Goal: Transaction & Acquisition: Purchase product/service

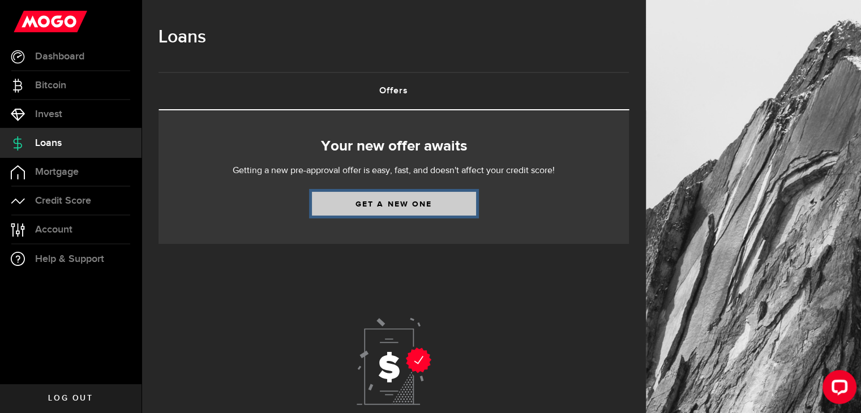
click at [423, 204] on link "Get a new one" at bounding box center [394, 204] width 164 height 24
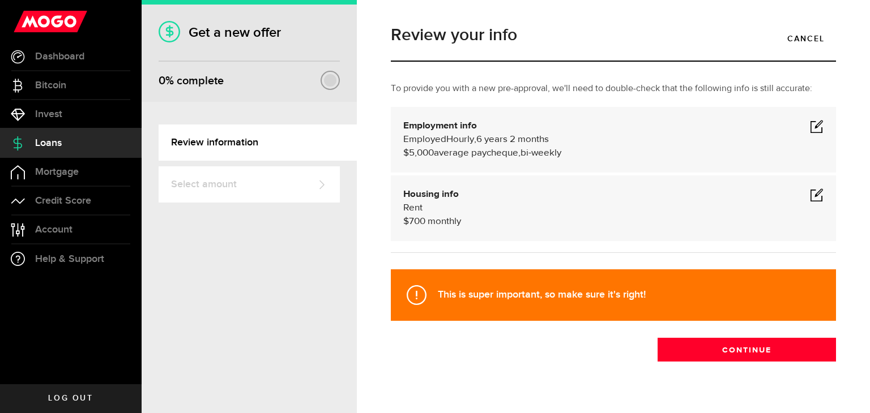
click at [812, 124] on span at bounding box center [817, 126] width 14 height 14
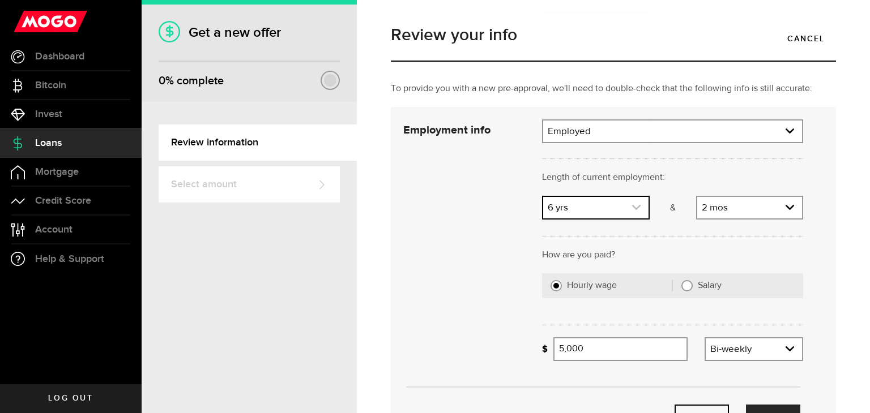
click at [634, 205] on use "expand select" at bounding box center [636, 207] width 8 height 5
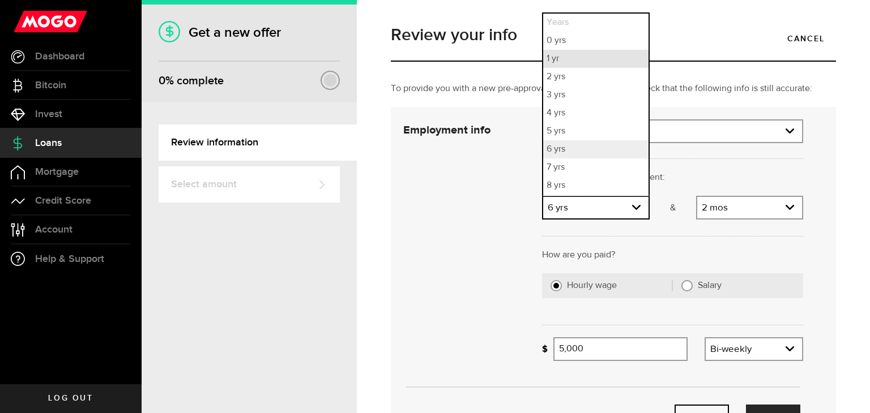
click at [591, 65] on li "1 yr" at bounding box center [595, 59] width 105 height 18
select select "1"
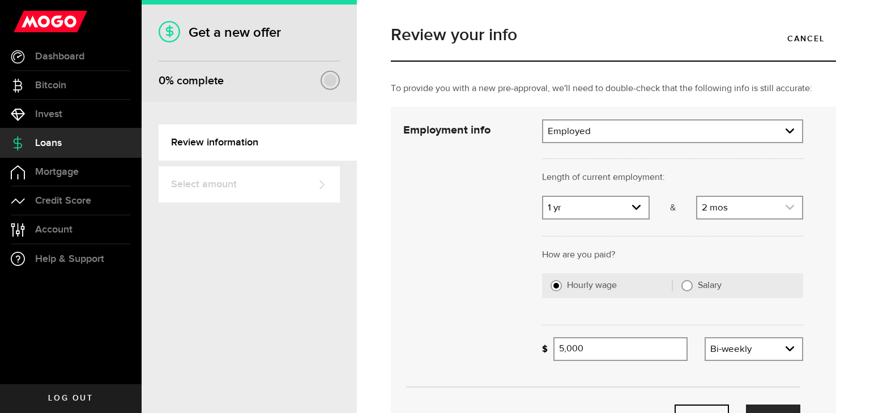
click at [785, 211] on icon "expand select" at bounding box center [790, 208] width 10 height 10
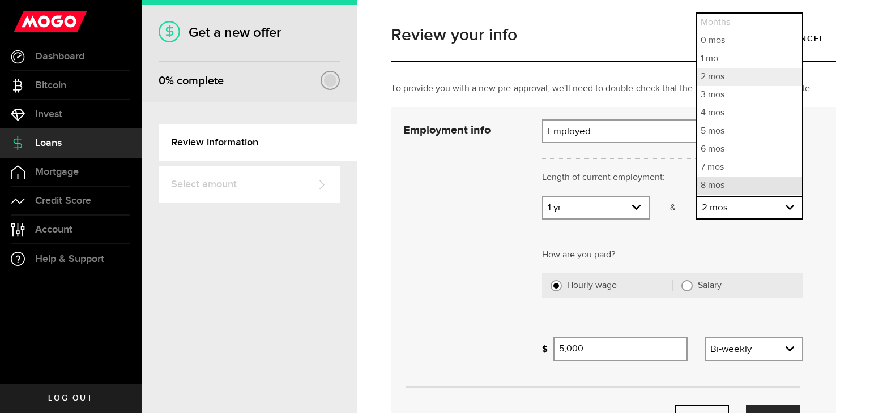
click at [731, 183] on li "8 mos" at bounding box center [749, 186] width 105 height 18
select select "8"
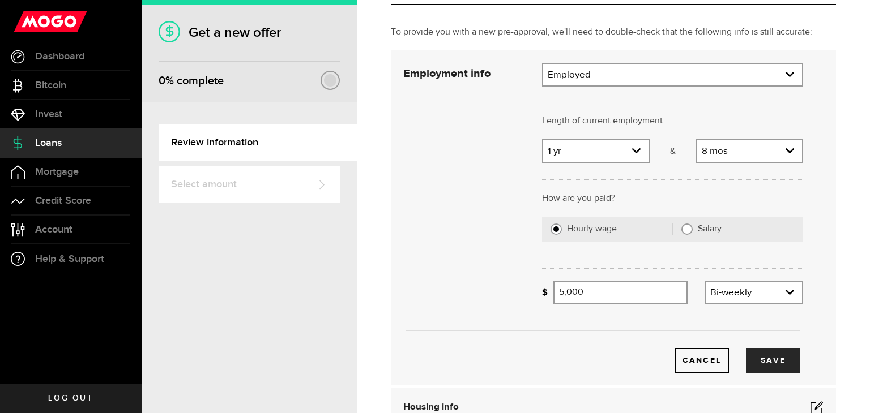
scroll to position [113, 0]
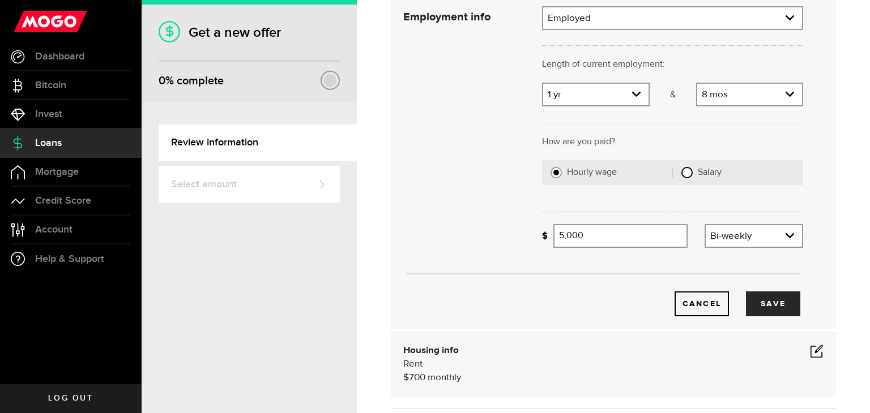
click at [682, 172] on input "Salary" at bounding box center [686, 172] width 11 height 11
radio input "true"
click at [648, 237] on input "Gross annual income" at bounding box center [678, 236] width 250 height 24
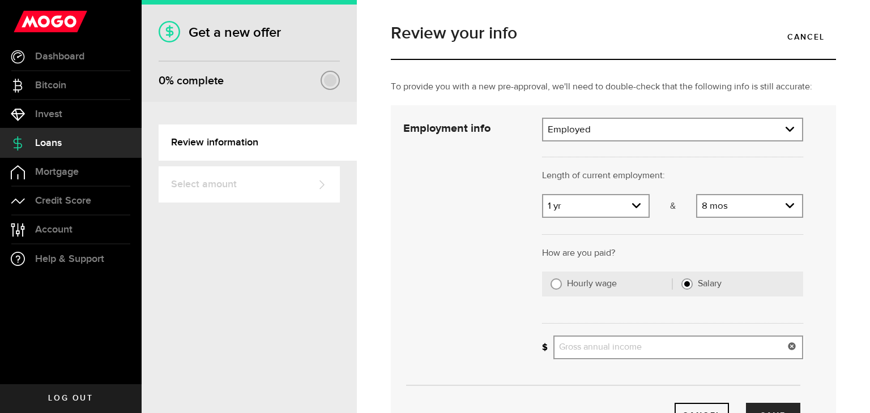
scroll to position [0, 0]
click at [786, 134] on link "expand select" at bounding box center [672, 132] width 259 height 22
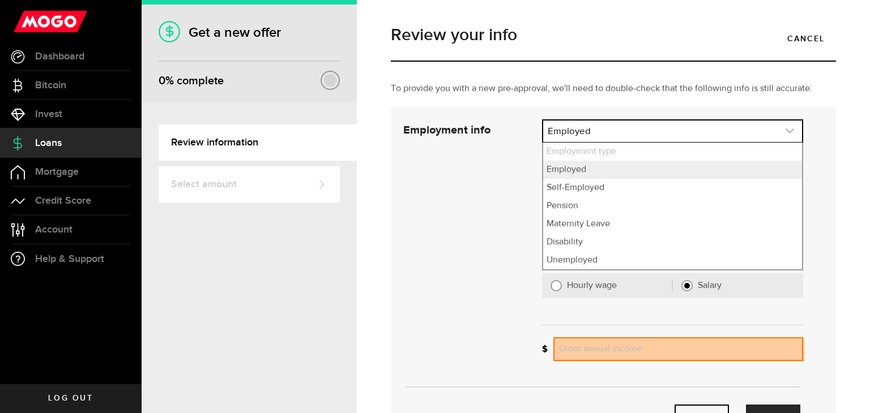
click at [786, 134] on link "expand select" at bounding box center [672, 132] width 259 height 22
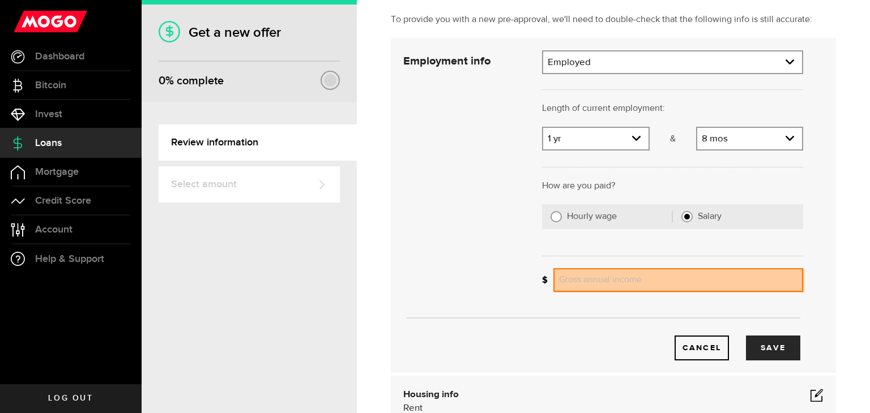
scroll to position [170, 0]
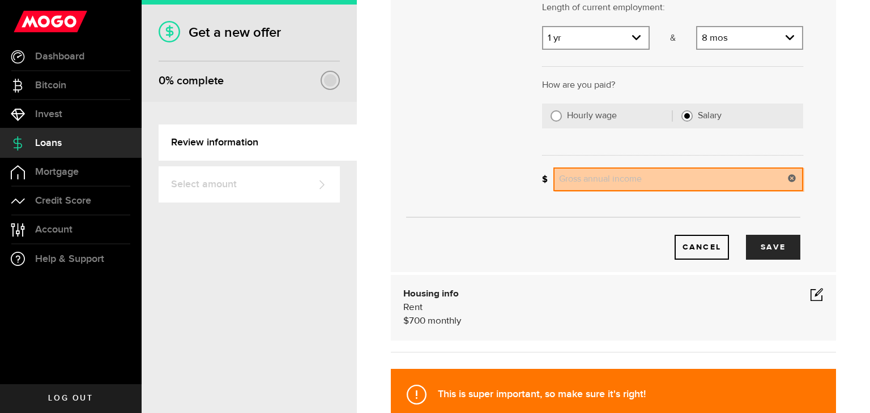
click at [612, 177] on input "Gross annual income" at bounding box center [678, 180] width 250 height 24
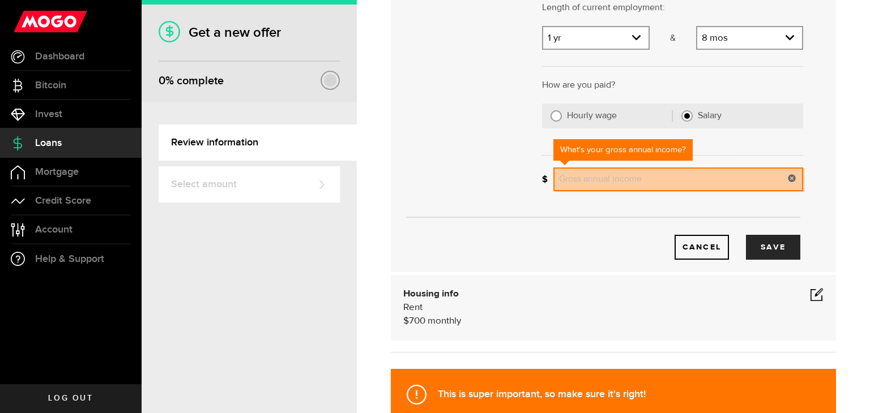
type input "1"
type input "96,000"
click at [766, 245] on button "Save" at bounding box center [773, 247] width 54 height 25
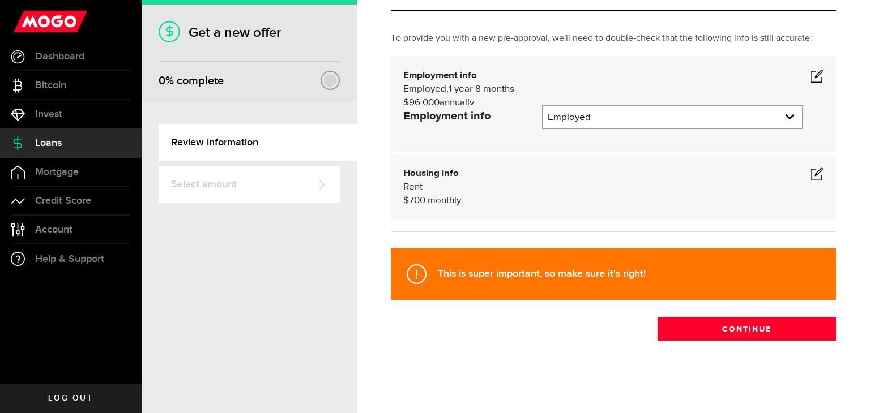
scroll to position [20, 0]
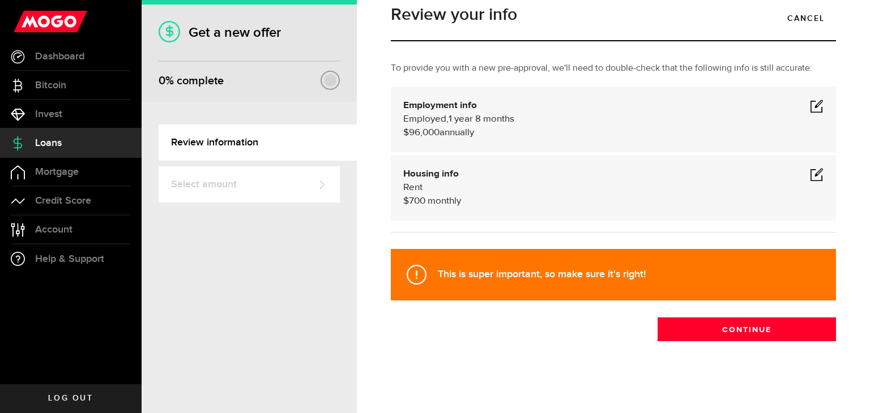
click at [810, 104] on span at bounding box center [817, 106] width 14 height 14
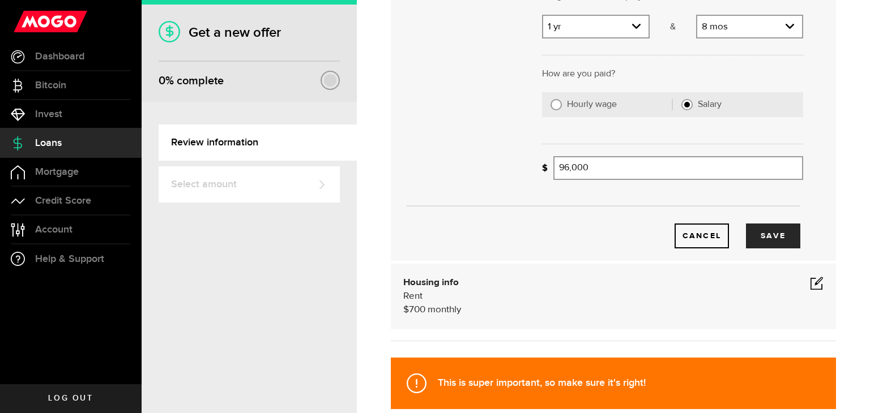
scroll to position [283, 0]
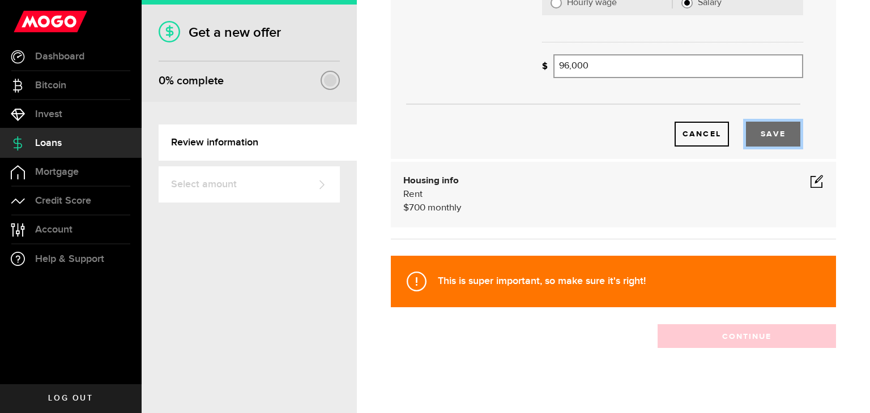
click at [760, 132] on button "Save" at bounding box center [773, 134] width 54 height 25
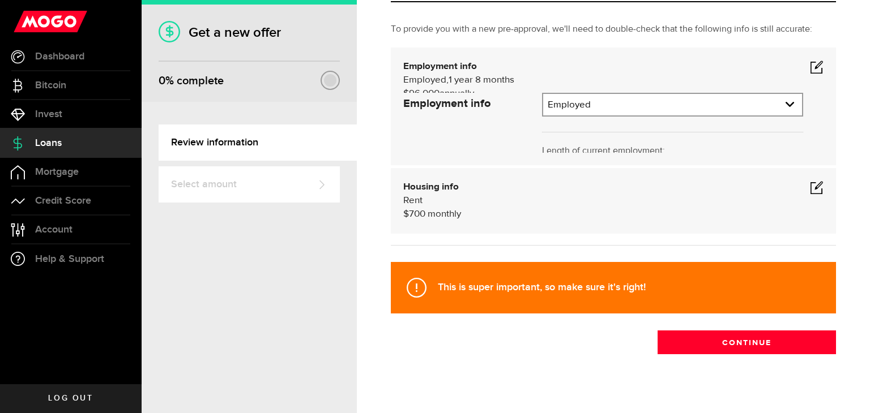
scroll to position [20, 0]
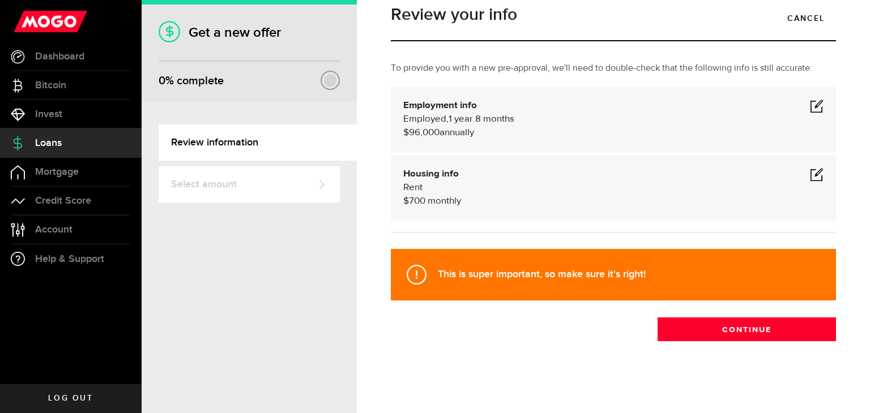
click at [335, 79] on div at bounding box center [330, 80] width 12 height 12
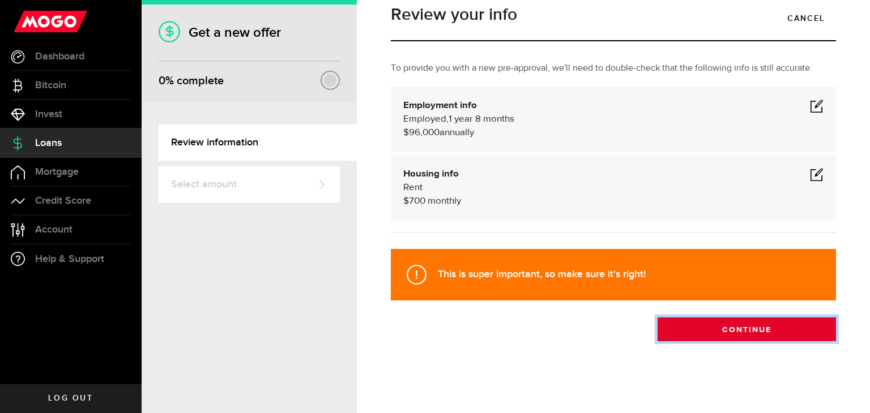
click at [744, 324] on button "Continue" at bounding box center [746, 330] width 178 height 24
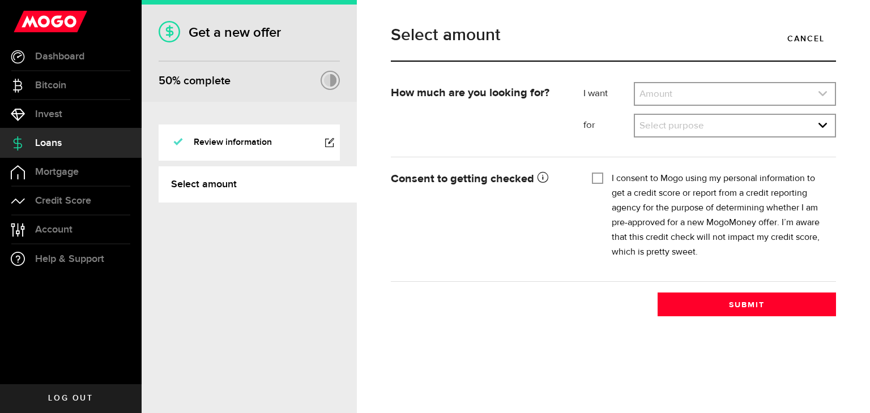
click at [822, 93] on icon "expand select" at bounding box center [822, 94] width 10 height 10
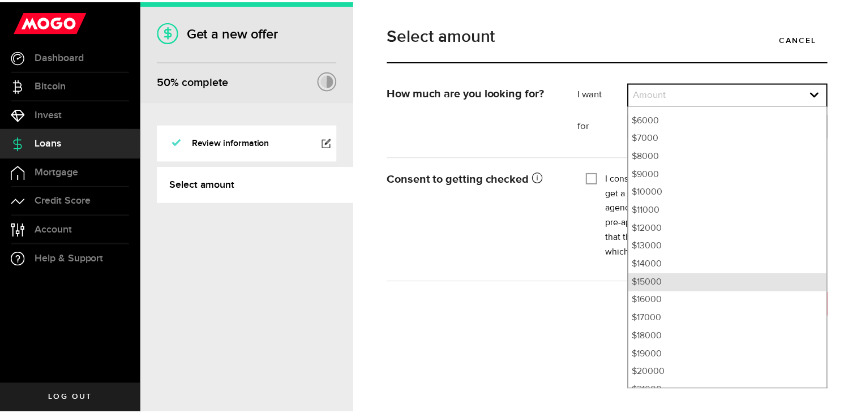
scroll to position [170, 0]
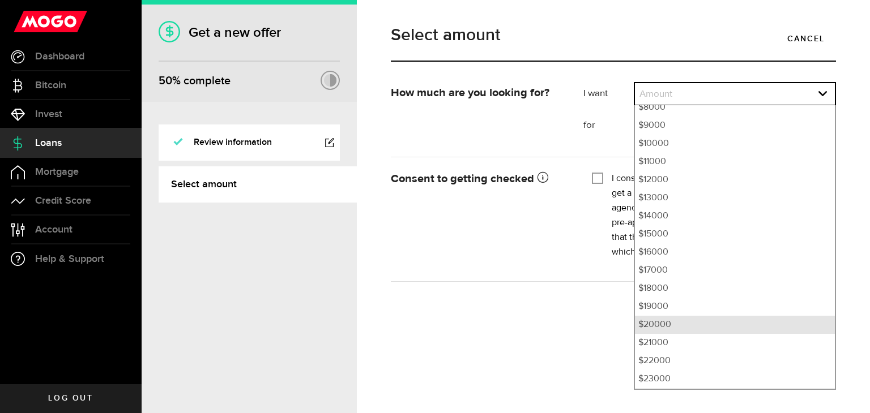
click at [695, 327] on li "$20000" at bounding box center [735, 325] width 200 height 18
select select "20000"
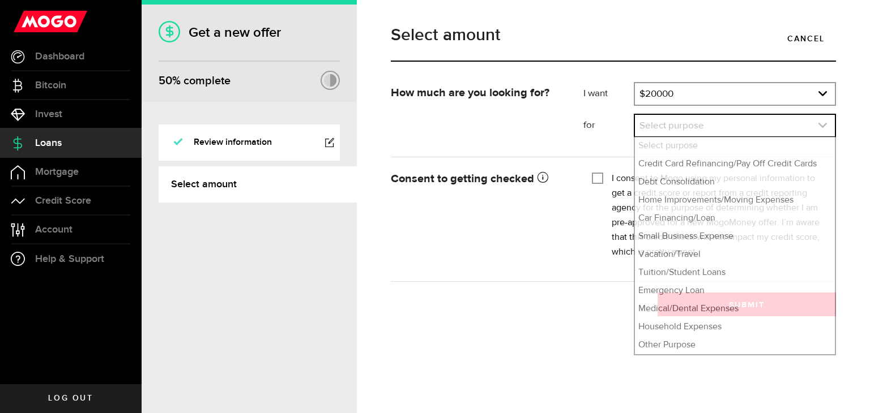
click at [817, 124] on icon "expand select" at bounding box center [822, 126] width 10 height 10
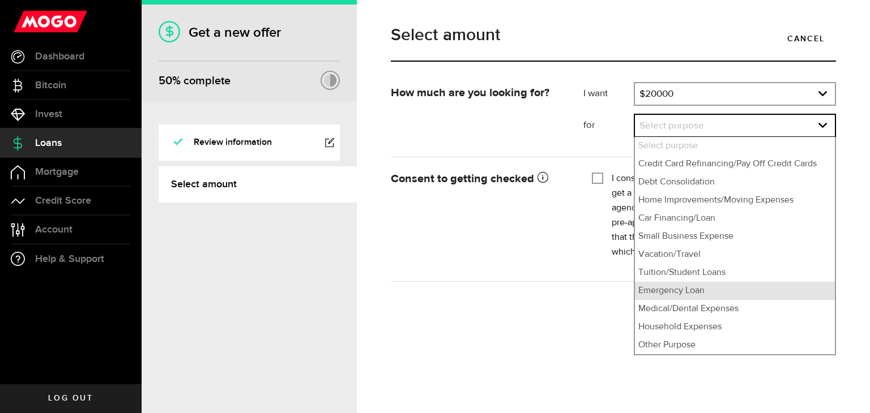
click at [723, 288] on li "Emergency Loan" at bounding box center [735, 291] width 200 height 18
select select "Emergency Loan"
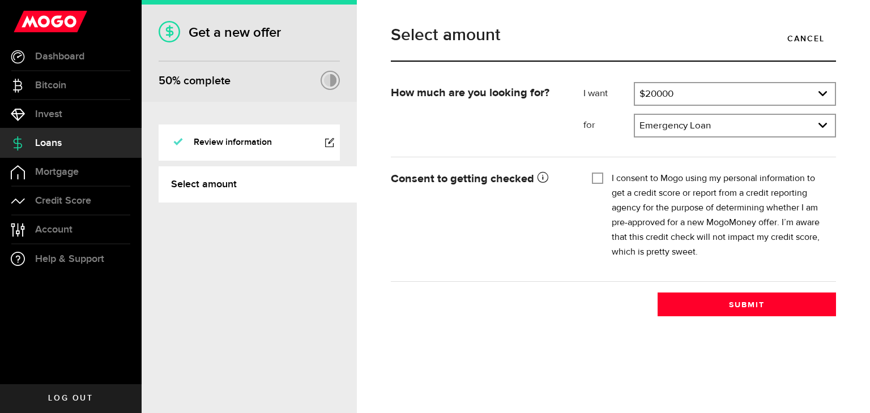
click at [597, 179] on input "I consent to Mogo using my personal information to get a credit score or report…" at bounding box center [597, 177] width 11 height 11
checkbox input "true"
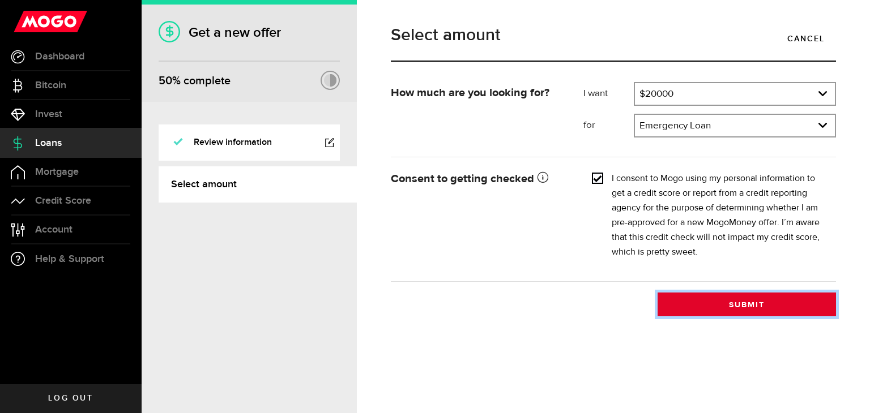
click at [738, 306] on button "Submit" at bounding box center [746, 305] width 178 height 24
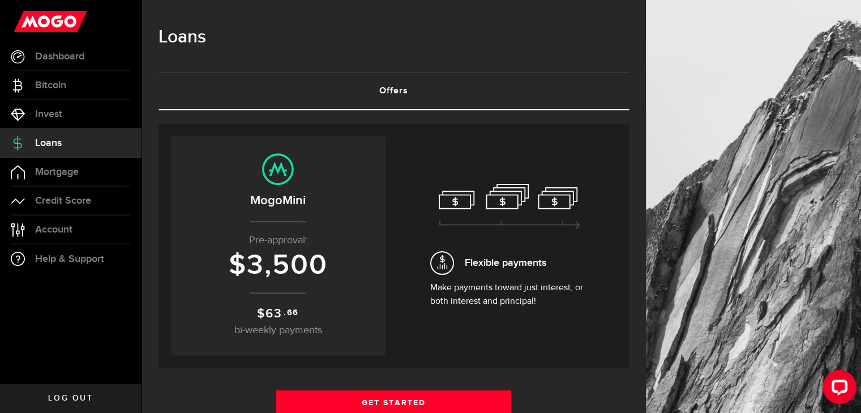
click at [297, 330] on span "bi-weekly payments" at bounding box center [278, 331] width 88 height 10
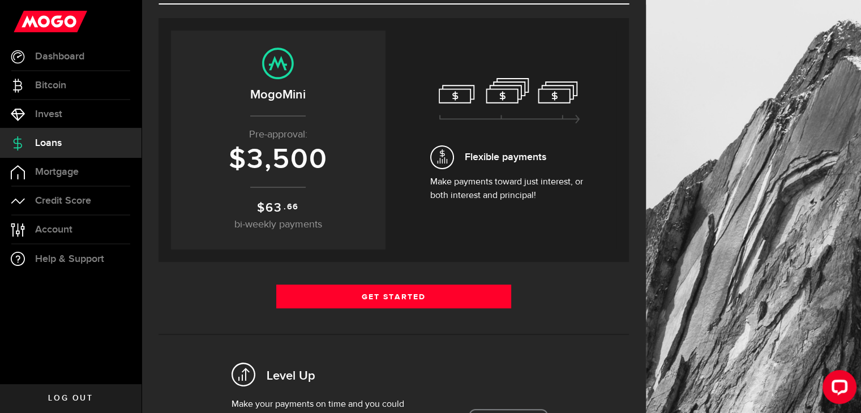
scroll to position [170, 0]
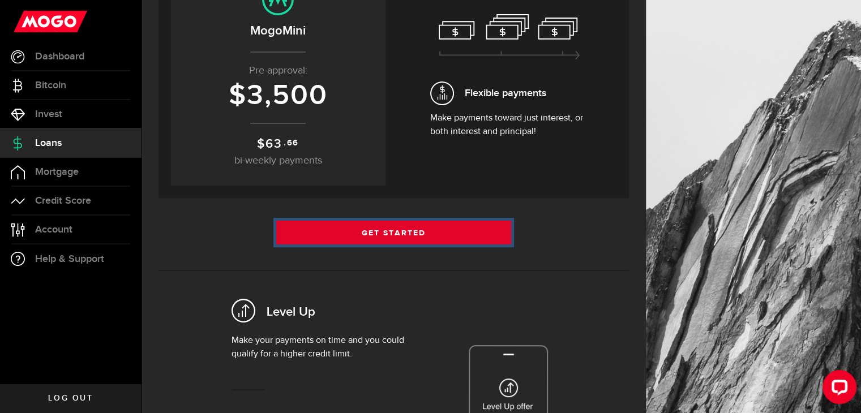
click at [402, 232] on link "Get Started" at bounding box center [394, 233] width 236 height 24
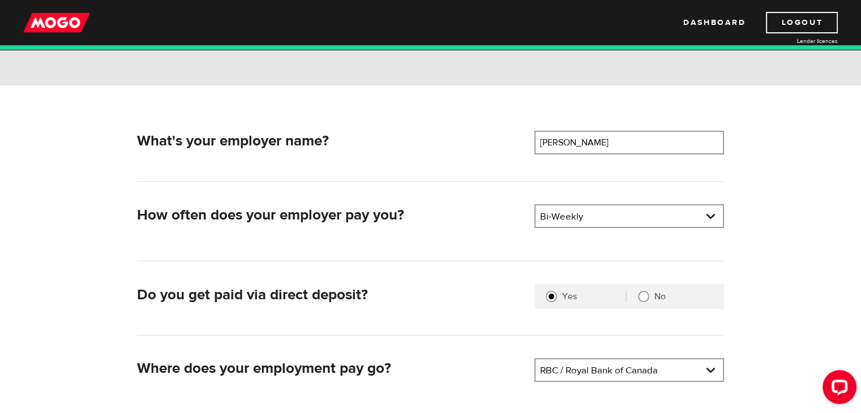
scroll to position [113, 0]
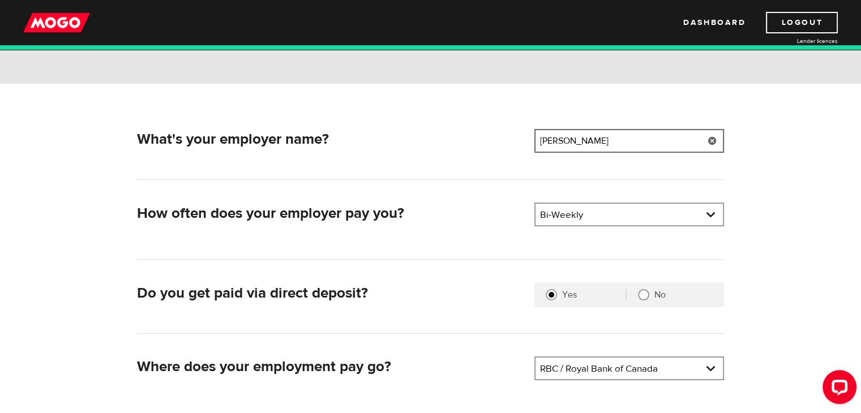
click at [601, 141] on input "Ali Tabrizi" at bounding box center [629, 141] width 190 height 24
type input "A"
type input "super unique"
click at [713, 219] on link at bounding box center [629, 215] width 187 height 22
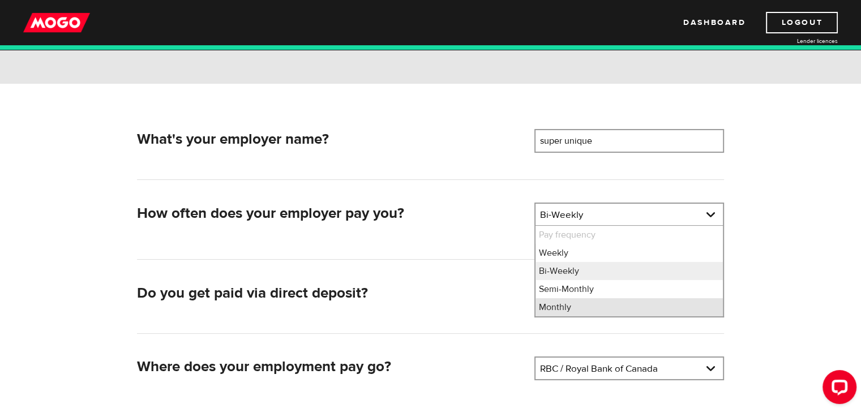
click at [618, 308] on li "Monthly" at bounding box center [629, 307] width 187 height 18
select select "4"
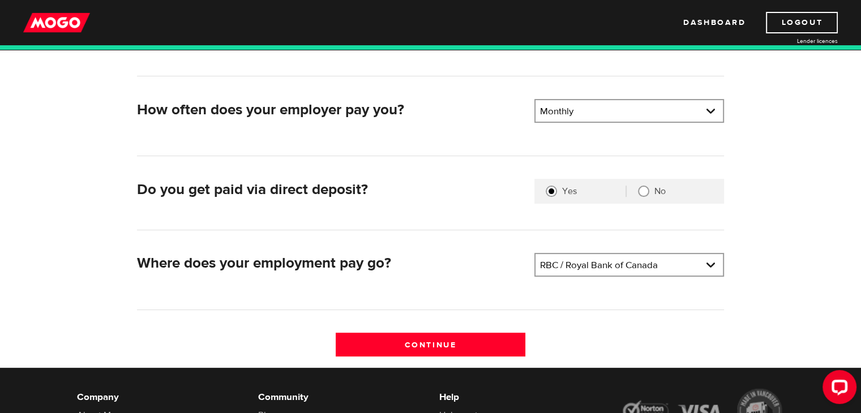
scroll to position [283, 0]
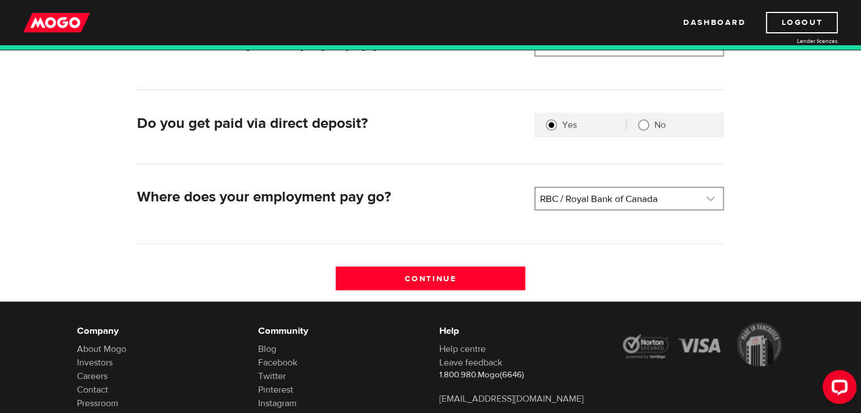
click at [713, 199] on link at bounding box center [629, 199] width 187 height 22
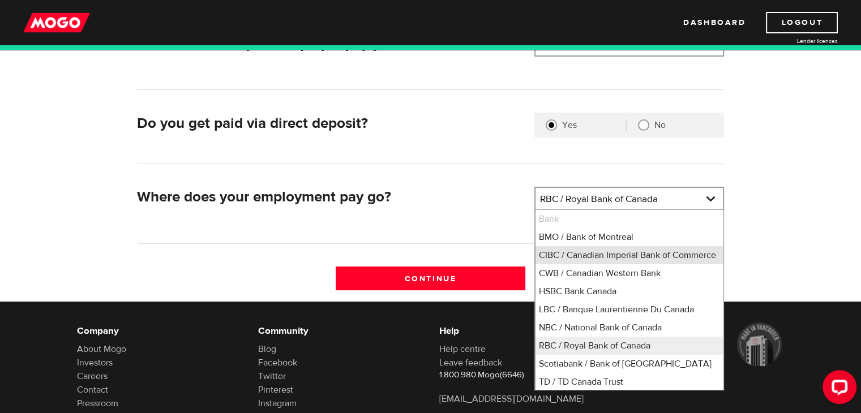
click at [650, 257] on li "CIBC / Canadian Imperial Bank of Commerce" at bounding box center [629, 255] width 187 height 18
select select "4"
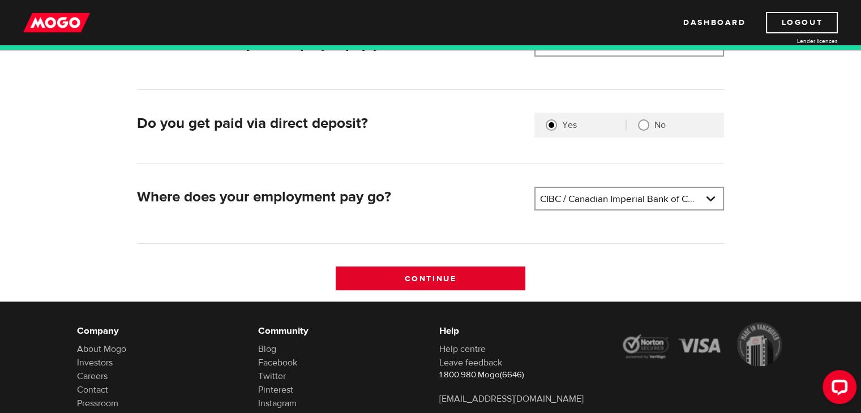
drag, startPoint x: 476, startPoint y: 273, endPoint x: 495, endPoint y: 266, distance: 20.1
click at [475, 273] on input "Continue" at bounding box center [431, 279] width 190 height 24
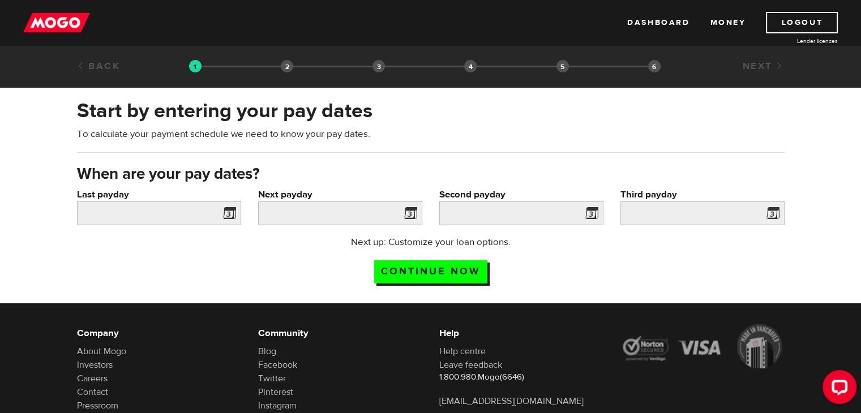
click at [226, 215] on span at bounding box center [227, 215] width 17 height 18
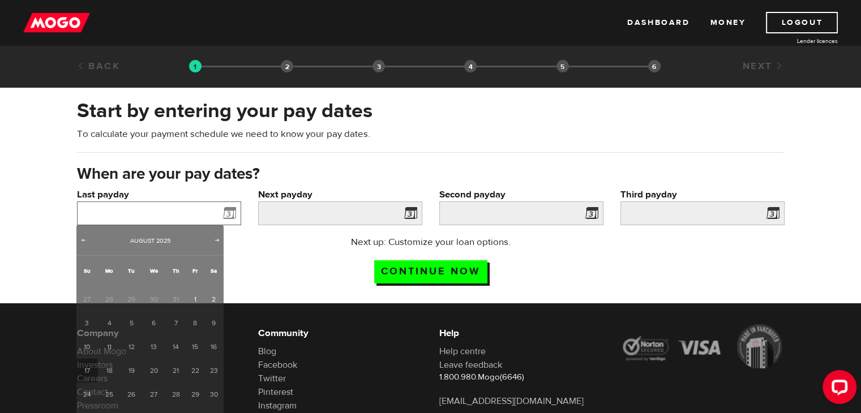
click at [139, 215] on input "Last payday" at bounding box center [159, 214] width 164 height 24
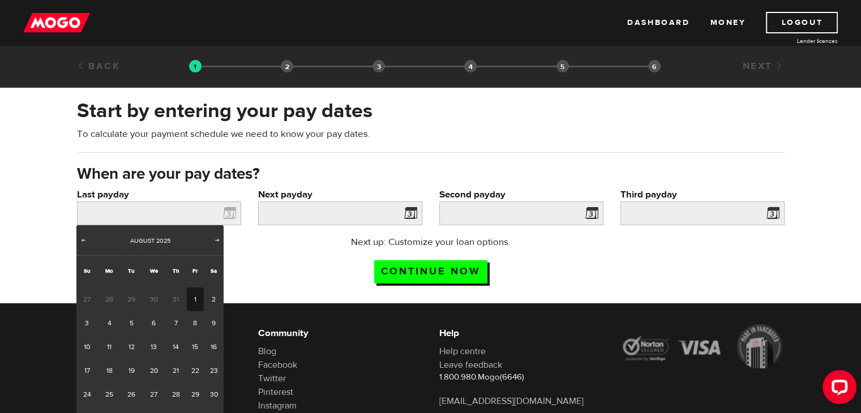
click at [197, 298] on link "1" at bounding box center [196, 300] width 18 height 24
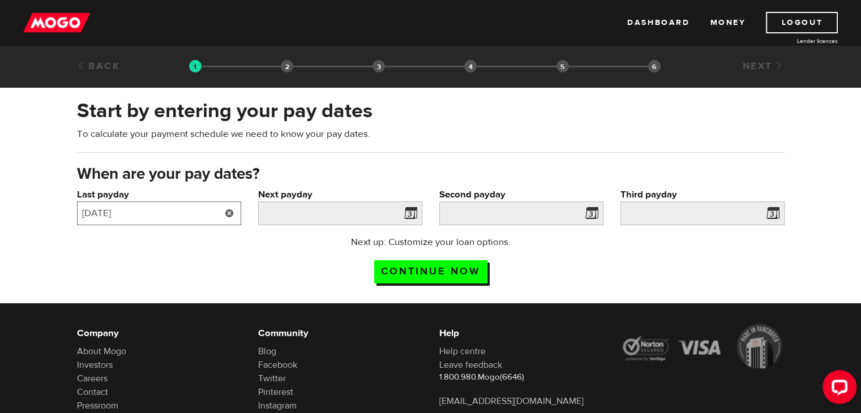
click at [164, 217] on input "2025/08/01" at bounding box center [159, 214] width 164 height 24
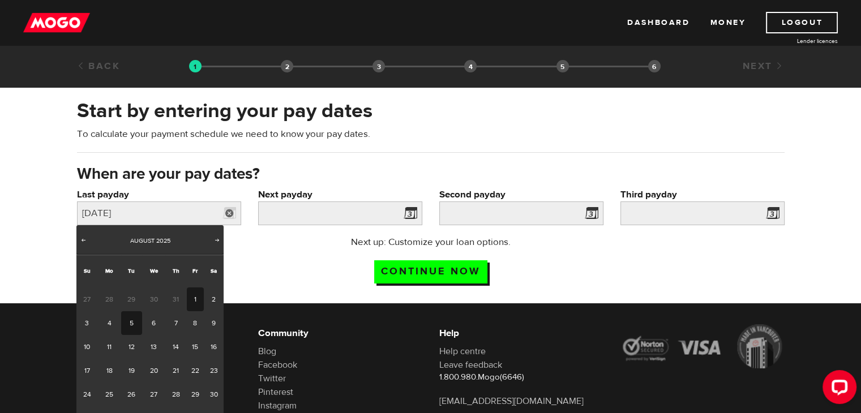
click at [131, 324] on link "5" at bounding box center [131, 323] width 21 height 24
type input "2025/08/05"
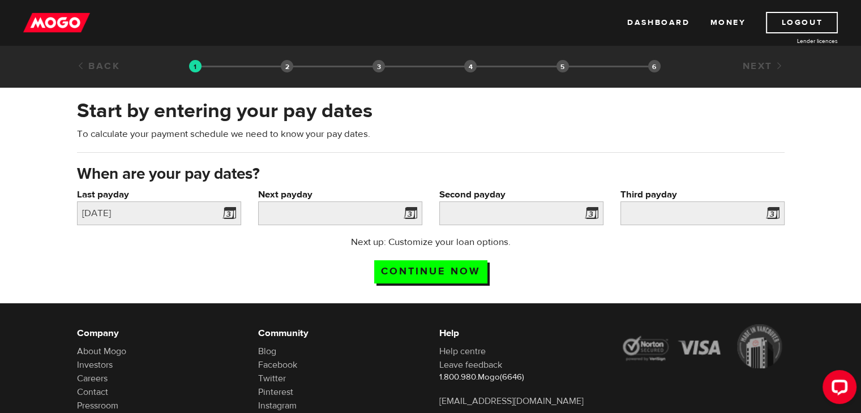
click at [410, 211] on span at bounding box center [408, 215] width 17 height 18
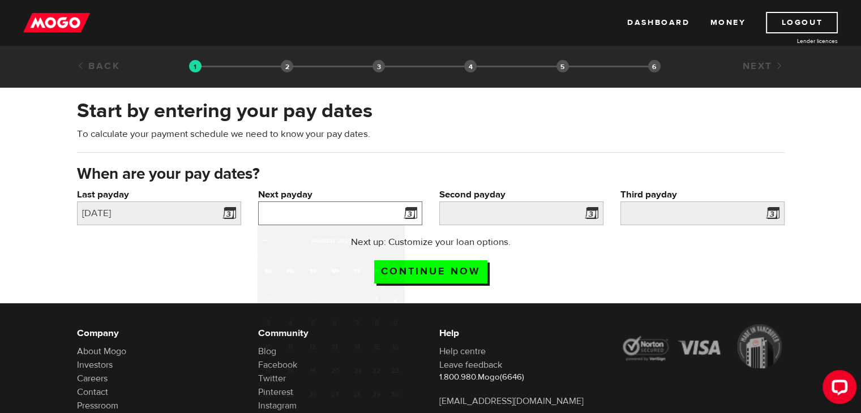
click at [309, 210] on input "Next payday" at bounding box center [340, 214] width 164 height 24
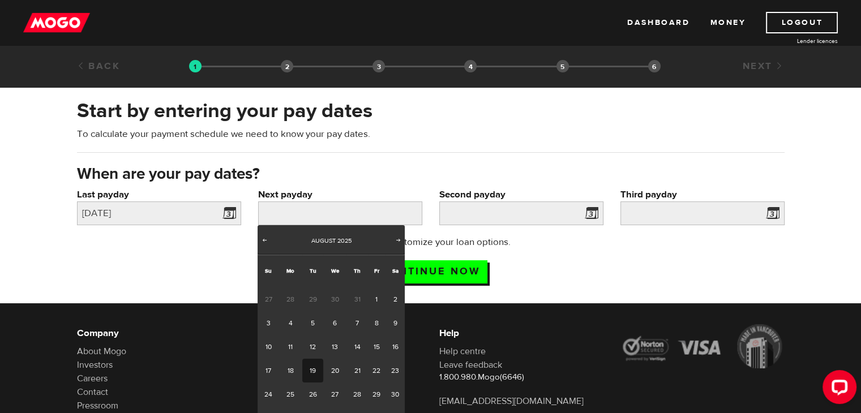
click at [313, 369] on link "19" at bounding box center [312, 371] width 21 height 24
type input "2025/08/19"
type input "2025/9/18"
type input "2025/10/18"
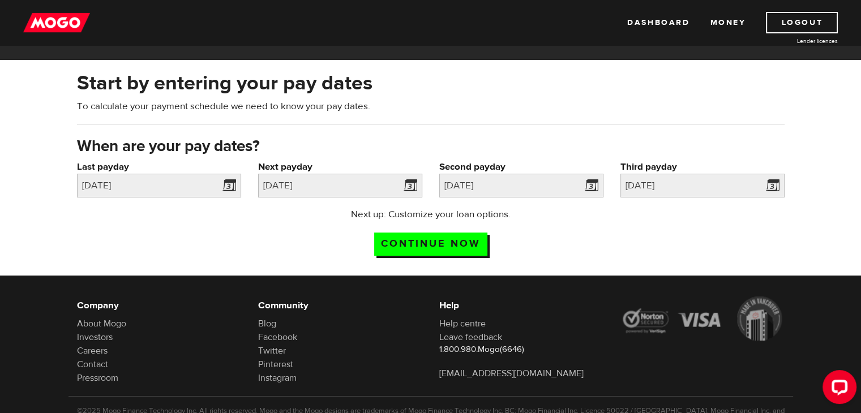
scroll to position [69, 0]
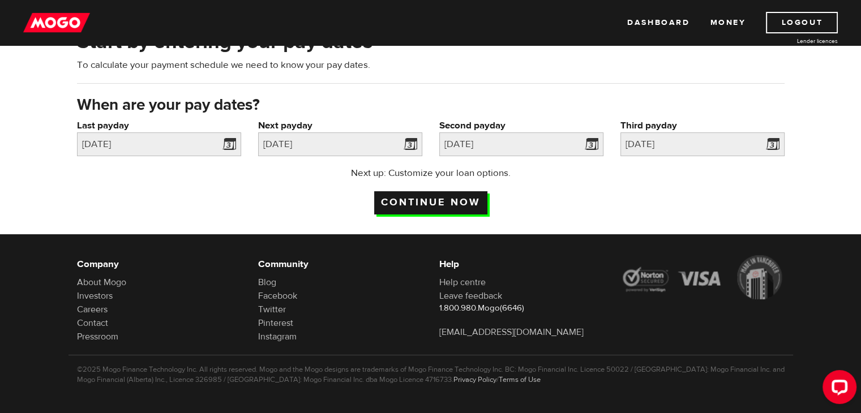
click at [449, 200] on input "Continue now" at bounding box center [430, 202] width 113 height 23
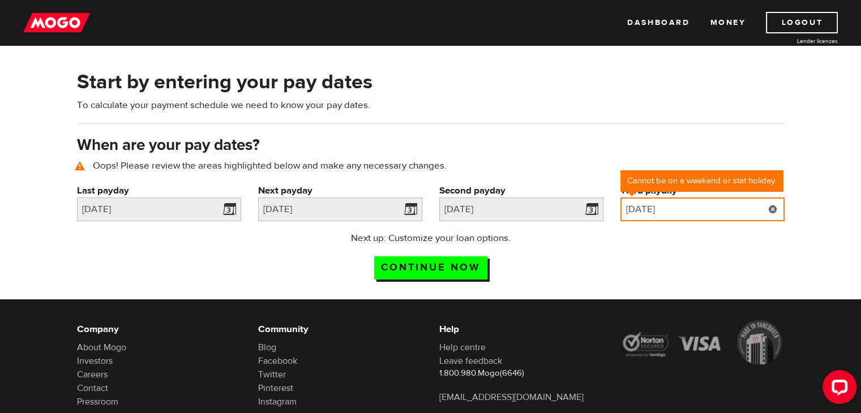
click at [726, 209] on input "2025/10/18" at bounding box center [702, 210] width 164 height 24
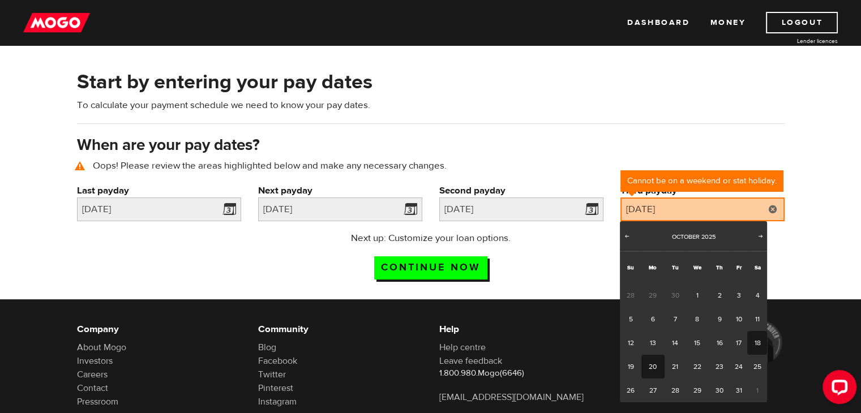
click at [654, 365] on link "20" at bounding box center [652, 367] width 23 height 24
type input "2025/10/20"
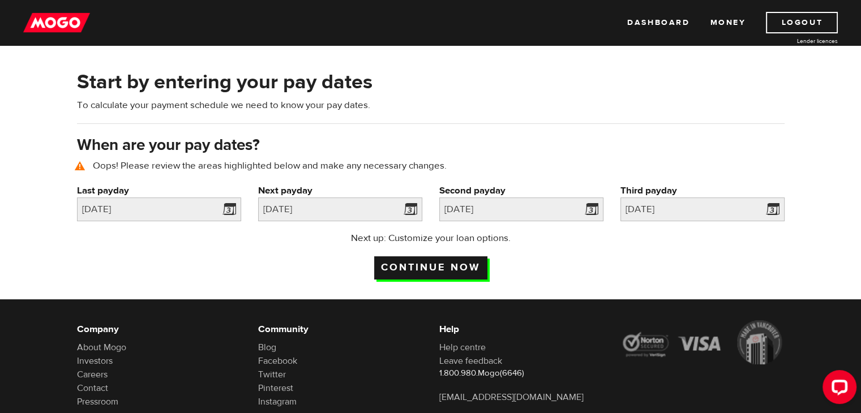
click at [460, 268] on input "Continue now" at bounding box center [430, 267] width 113 height 23
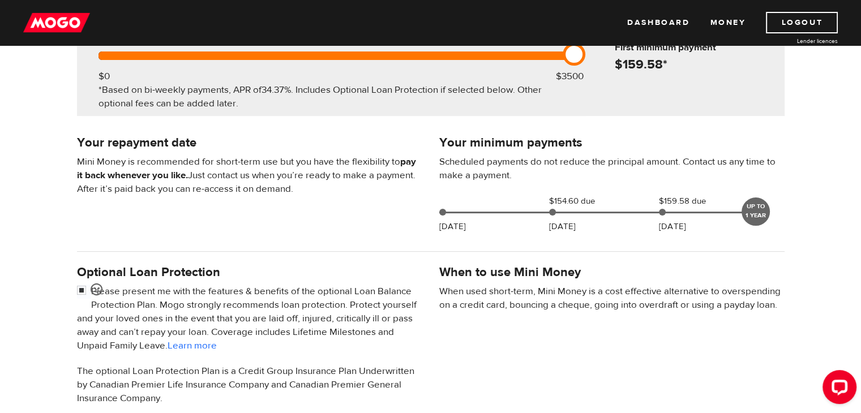
scroll to position [340, 0]
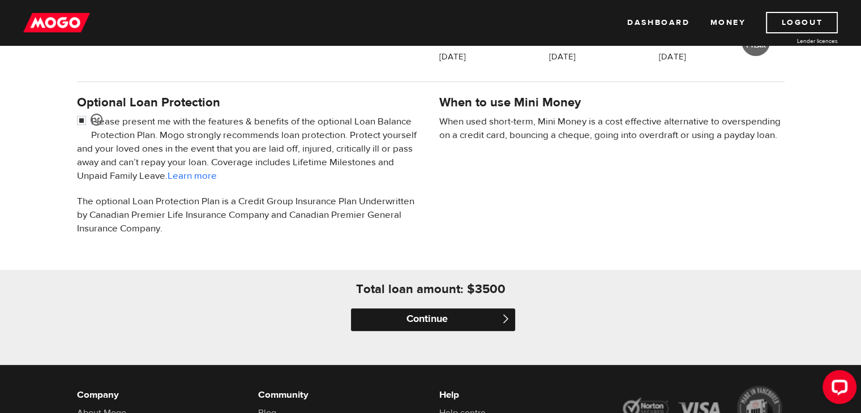
click at [433, 318] on input "Continue" at bounding box center [433, 320] width 164 height 23
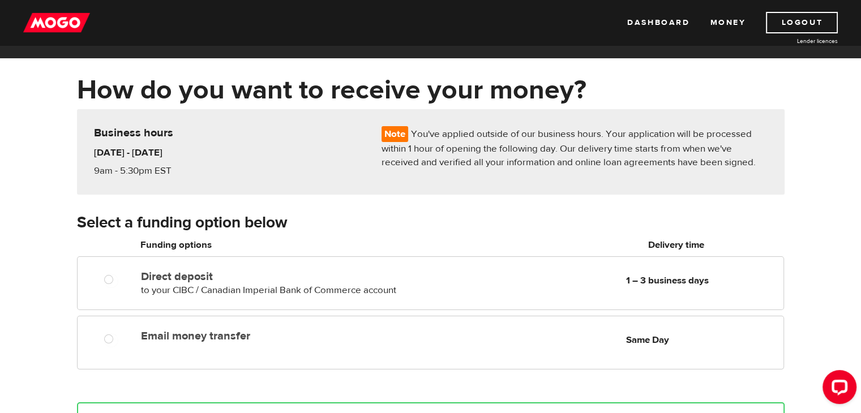
scroll to position [57, 0]
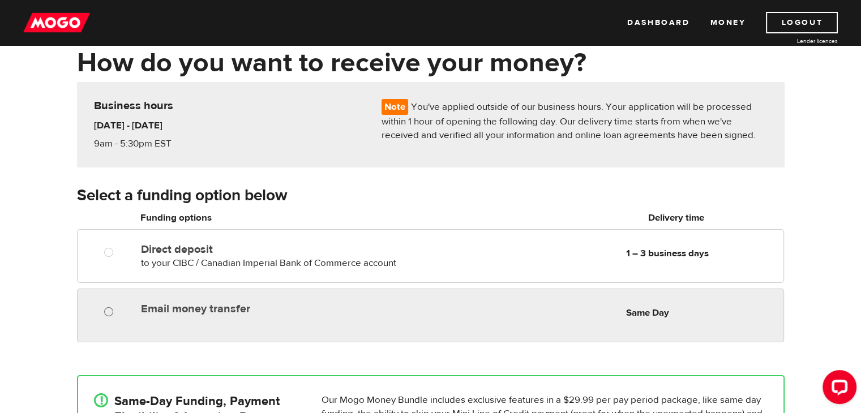
radio input "true"
click at [107, 311] on input "Email money transfer" at bounding box center [111, 313] width 14 height 14
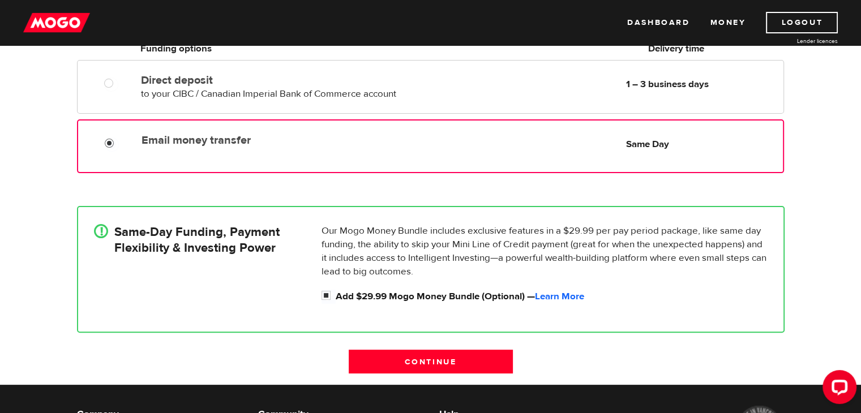
scroll to position [226, 0]
click at [466, 362] on input "Continue" at bounding box center [431, 361] width 164 height 24
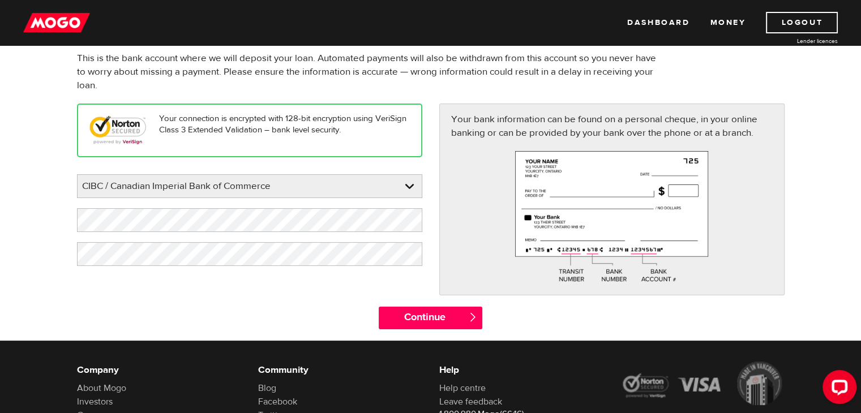
scroll to position [113, 0]
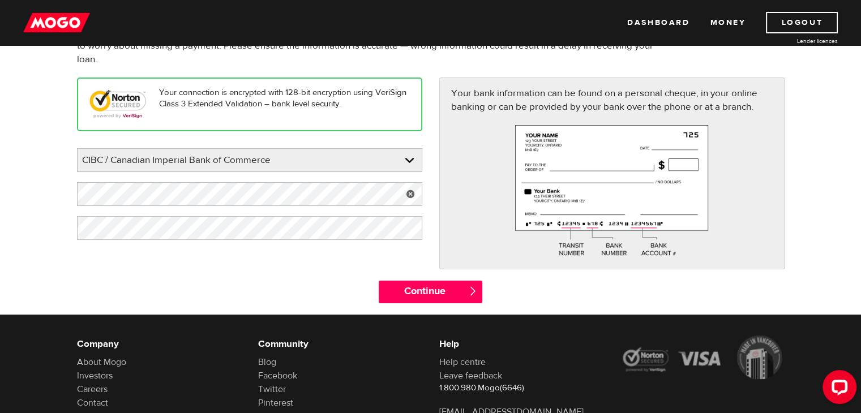
click at [410, 195] on link at bounding box center [410, 194] width 23 height 24
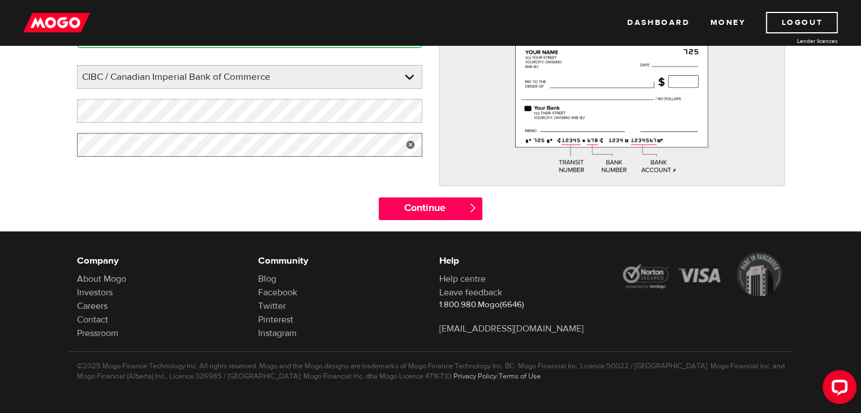
scroll to position [83, 0]
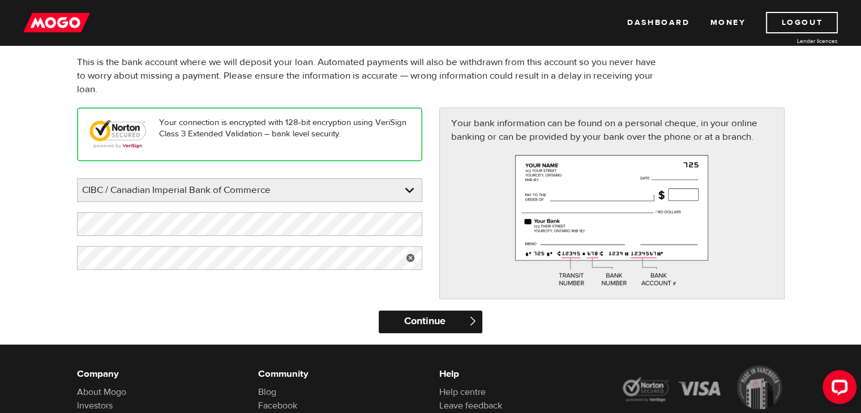
click at [430, 324] on input "Continue" at bounding box center [431, 322] width 104 height 23
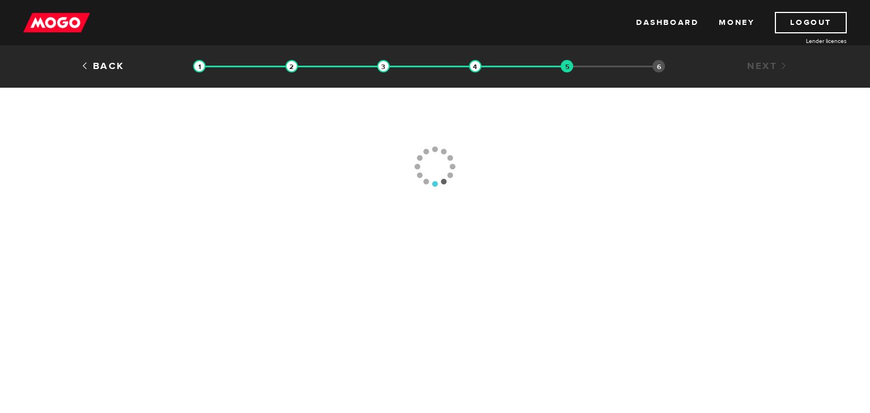
type input "[PHONE_NUMBER]"
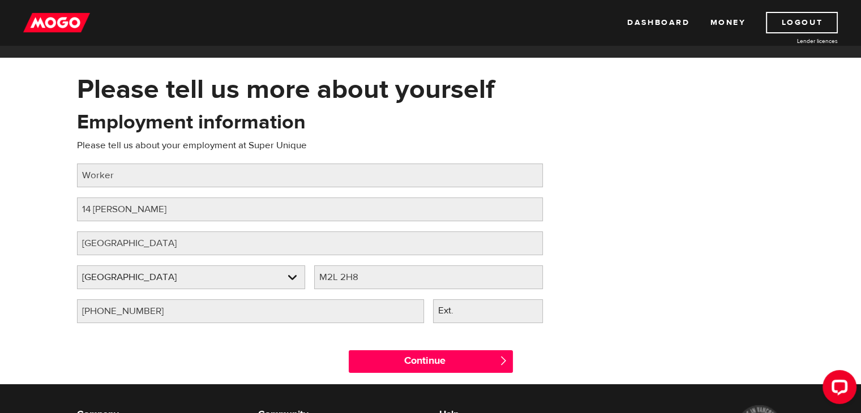
scroll to position [57, 0]
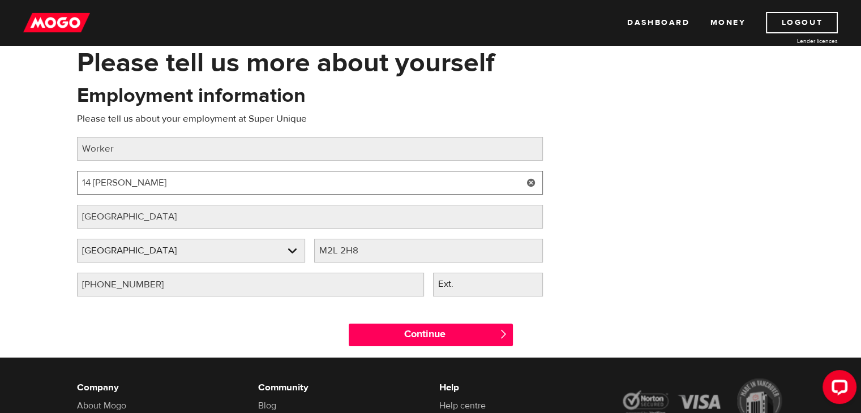
click at [166, 183] on input "14 [PERSON_NAME]" at bounding box center [310, 183] width 466 height 24
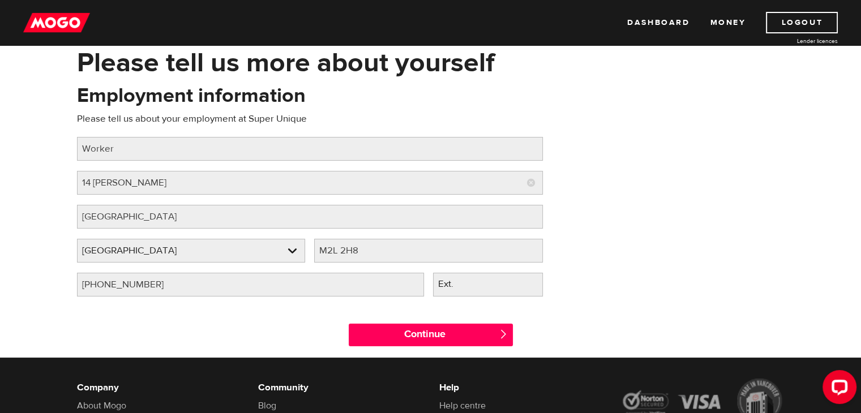
click at [528, 182] on link at bounding box center [531, 183] width 23 height 24
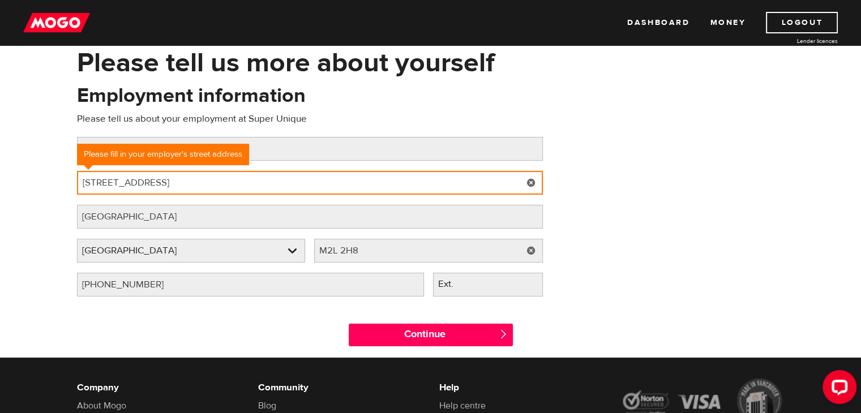
type input "[STREET_ADDRESS]"
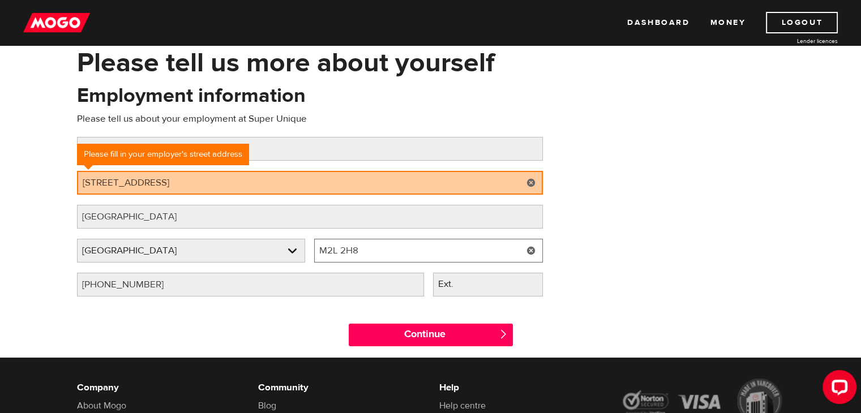
click at [376, 250] on input "M2L 2H8" at bounding box center [428, 251] width 229 height 24
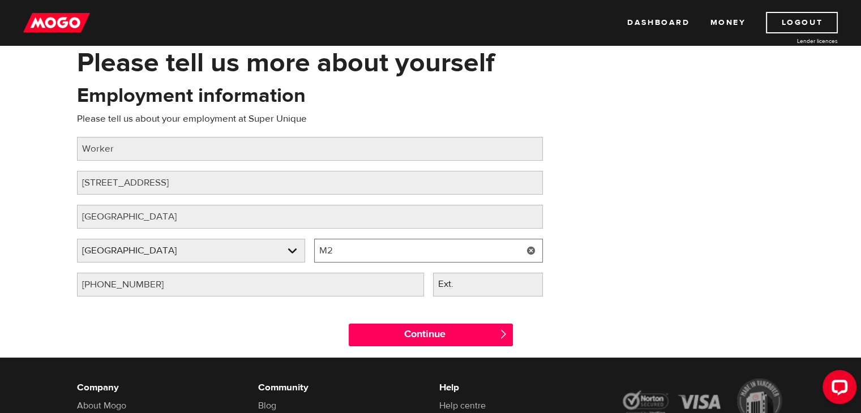
type input "M"
type input "m4s2a4"
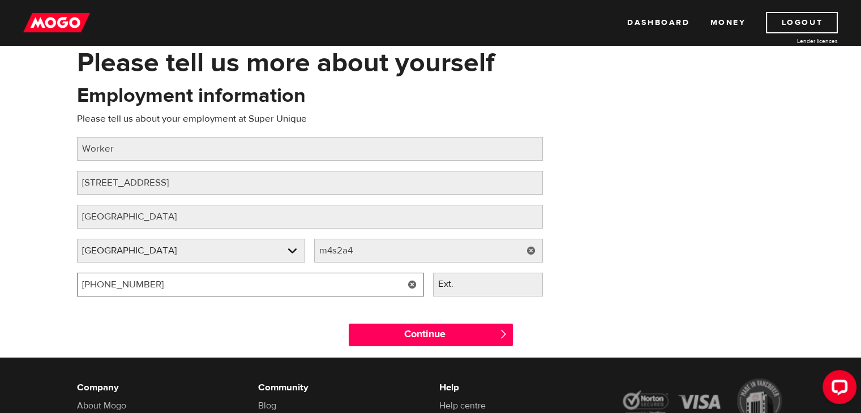
click at [204, 288] on input "[PHONE_NUMBER]" at bounding box center [250, 285] width 347 height 24
type input "(6 ) -"
type input "[PHONE_NUMBER]"
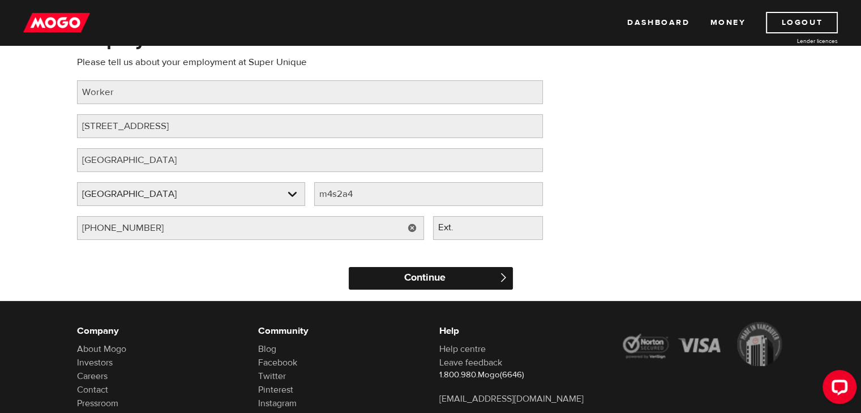
click at [438, 270] on input "Continue" at bounding box center [431, 278] width 164 height 23
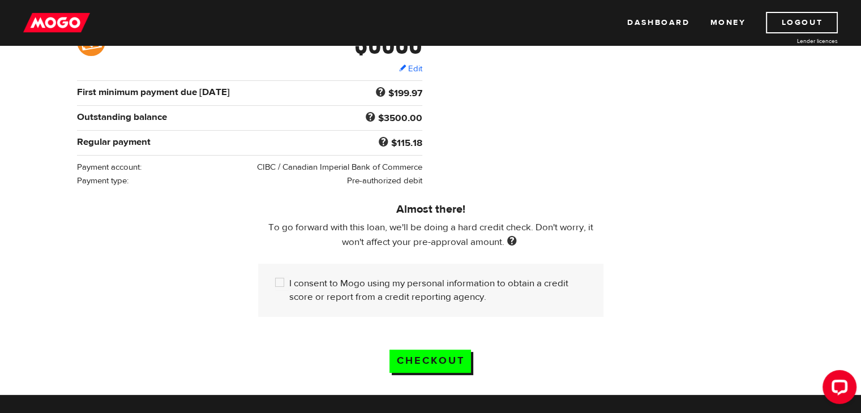
scroll to position [226, 0]
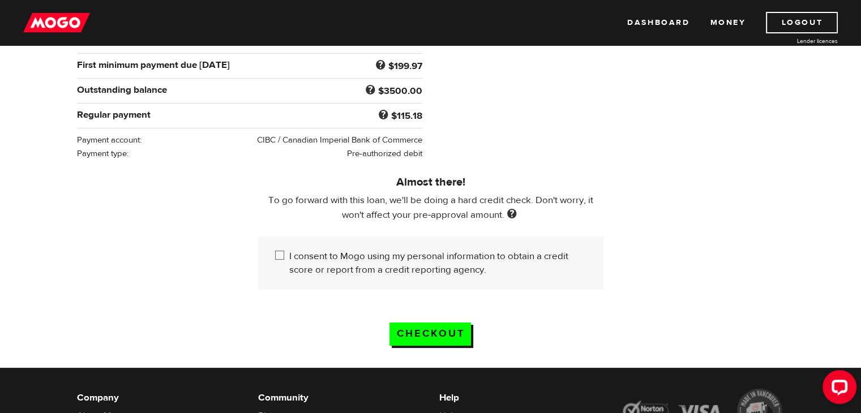
click at [279, 255] on input "I consent to Mogo using my personal information to obtain a credit score or rep…" at bounding box center [282, 257] width 14 height 14
checkbox input "true"
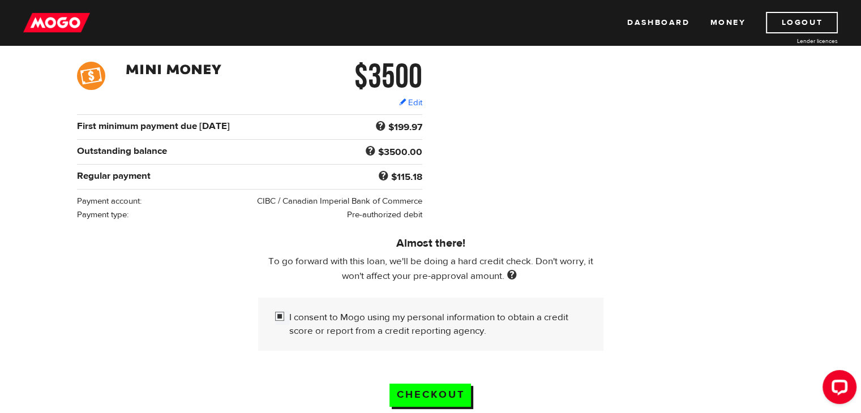
scroll to position [283, 0]
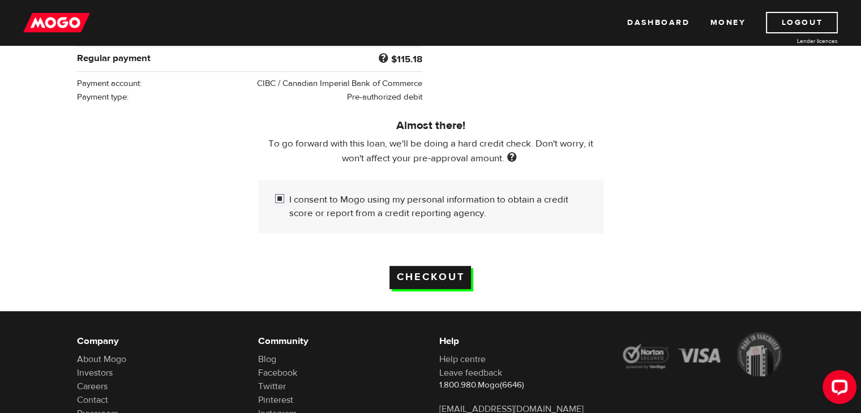
click at [441, 275] on input "Checkout" at bounding box center [430, 277] width 82 height 23
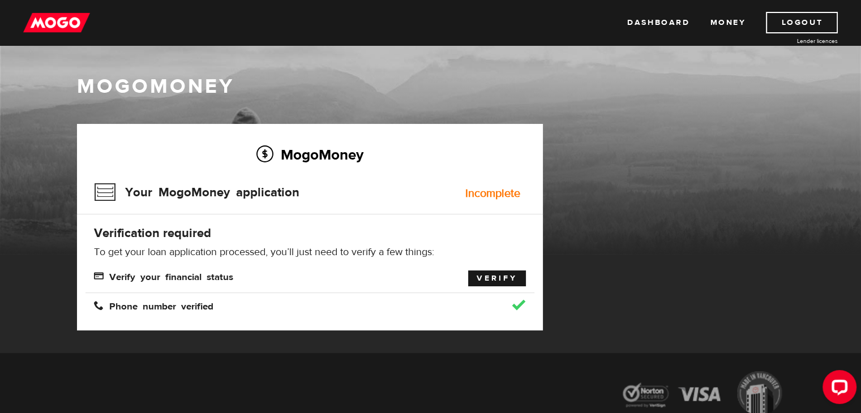
click at [498, 277] on link "Verify" at bounding box center [497, 279] width 58 height 16
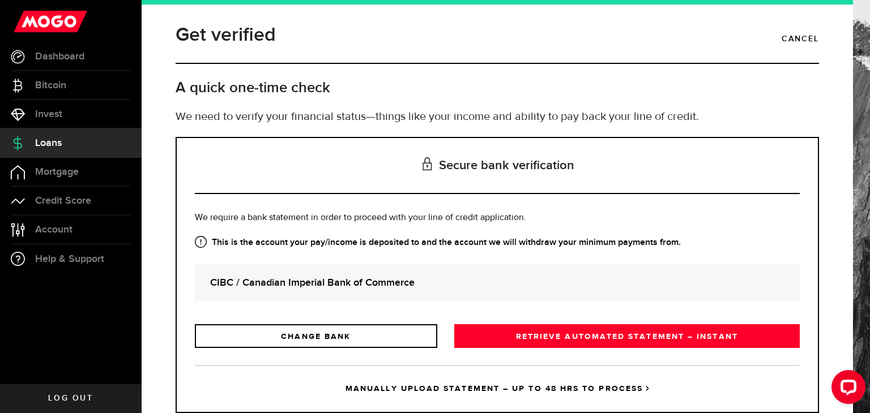
scroll to position [32, 0]
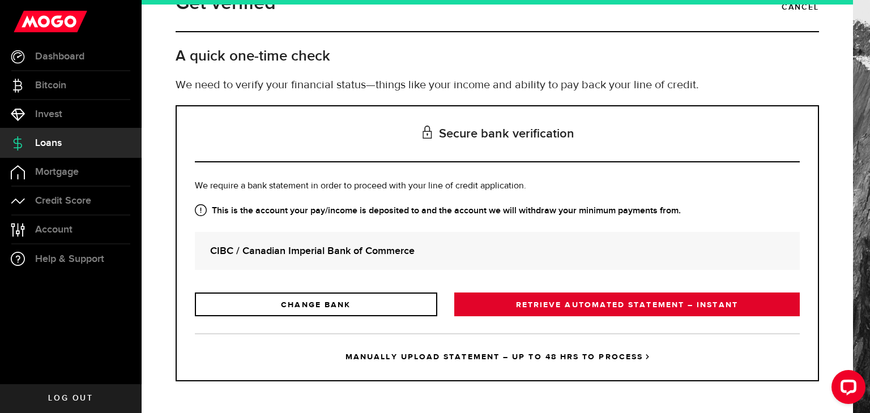
click at [582, 299] on link "RETRIEVE AUTOMATED STATEMENT – INSTANT" at bounding box center [626, 305] width 345 height 24
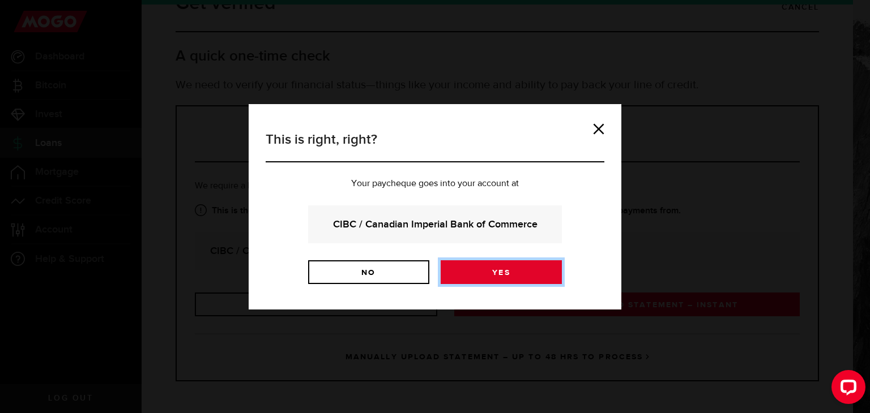
click at [510, 275] on link "Yes" at bounding box center [500, 272] width 121 height 24
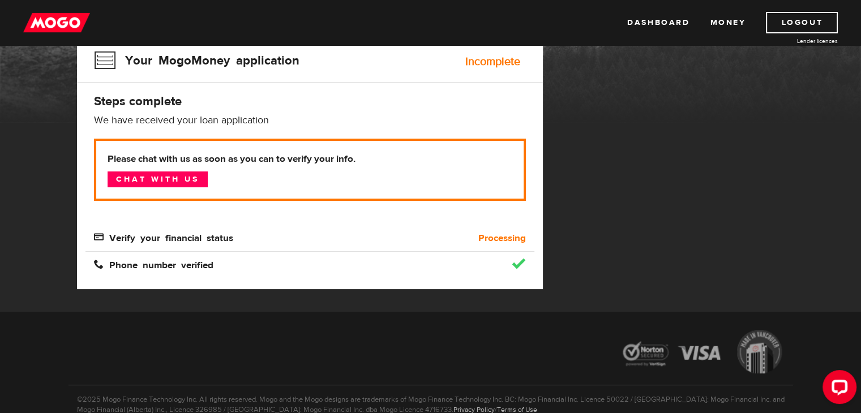
scroll to position [75, 0]
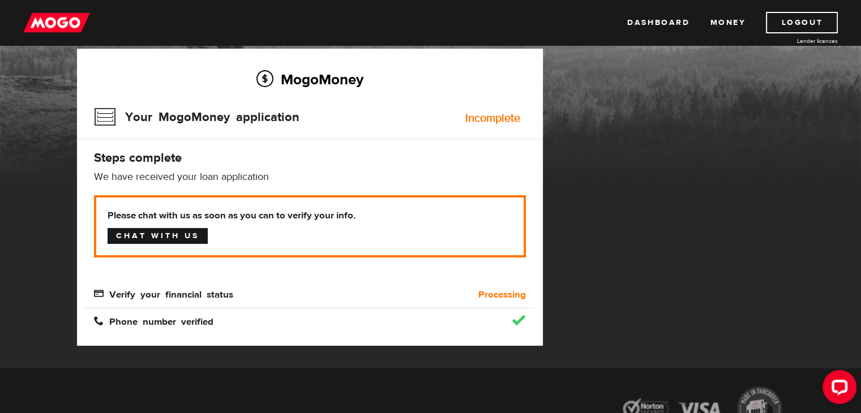
click at [185, 241] on link "Chat with us" at bounding box center [158, 236] width 100 height 16
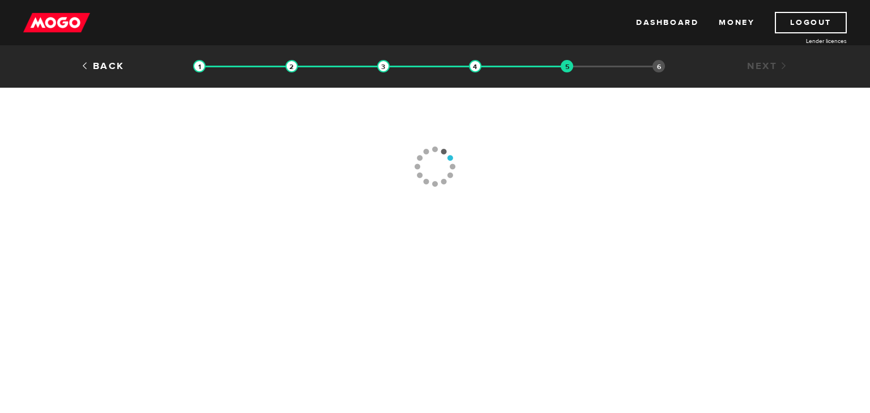
type input "[PHONE_NUMBER]"
